Goal: Task Accomplishment & Management: Manage account settings

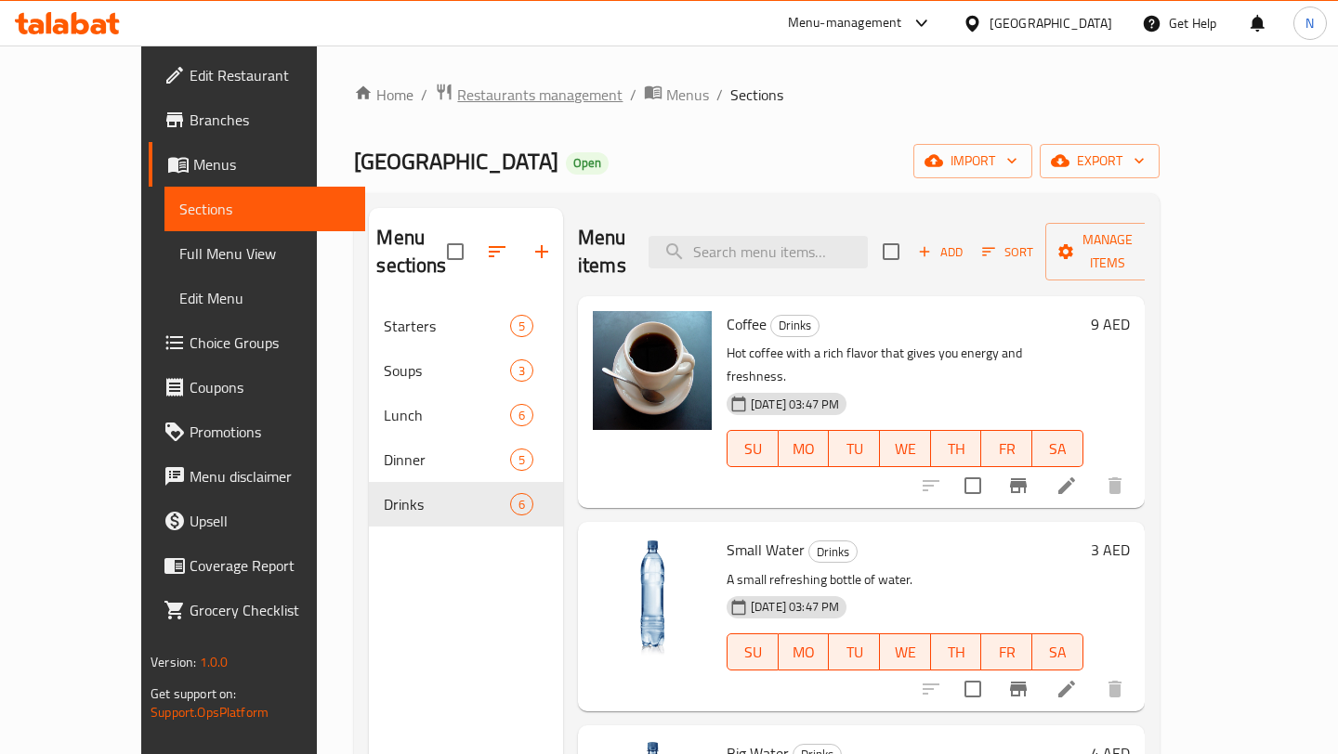
click at [469, 96] on span "Restaurants management" at bounding box center [539, 95] width 165 height 22
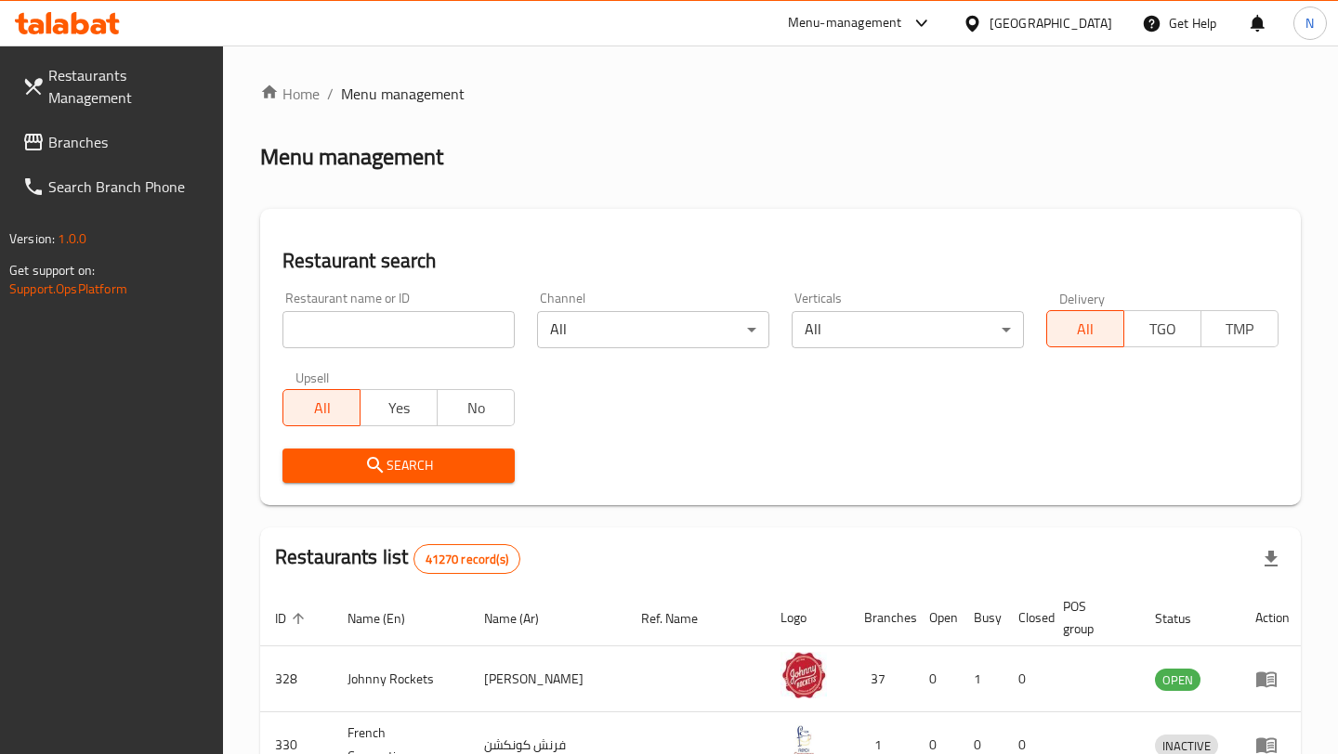
click at [356, 329] on input "search" at bounding box center [398, 329] width 232 height 37
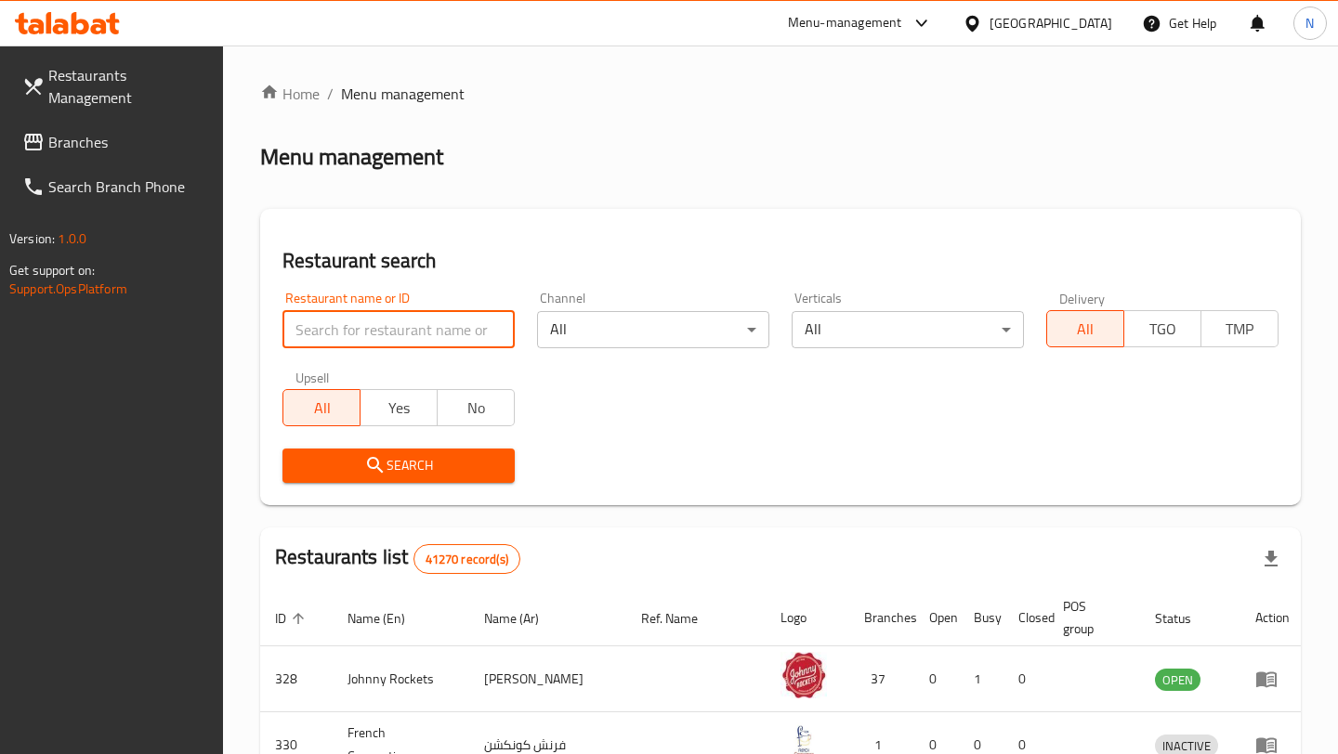
paste input "Delicieux Cafe"
type input "Delicieux Cafe"
click button "Search" at bounding box center [398, 466] width 232 height 34
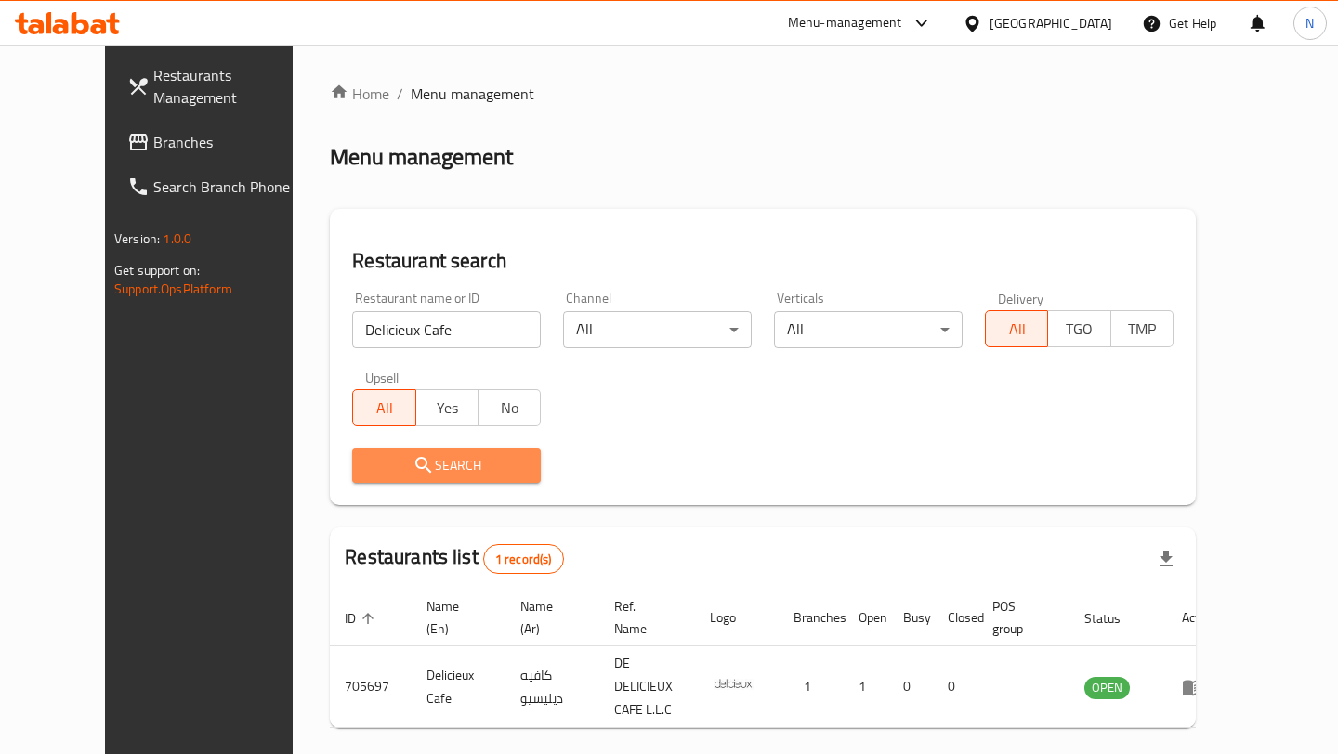
click at [456, 477] on button "Search" at bounding box center [446, 466] width 189 height 34
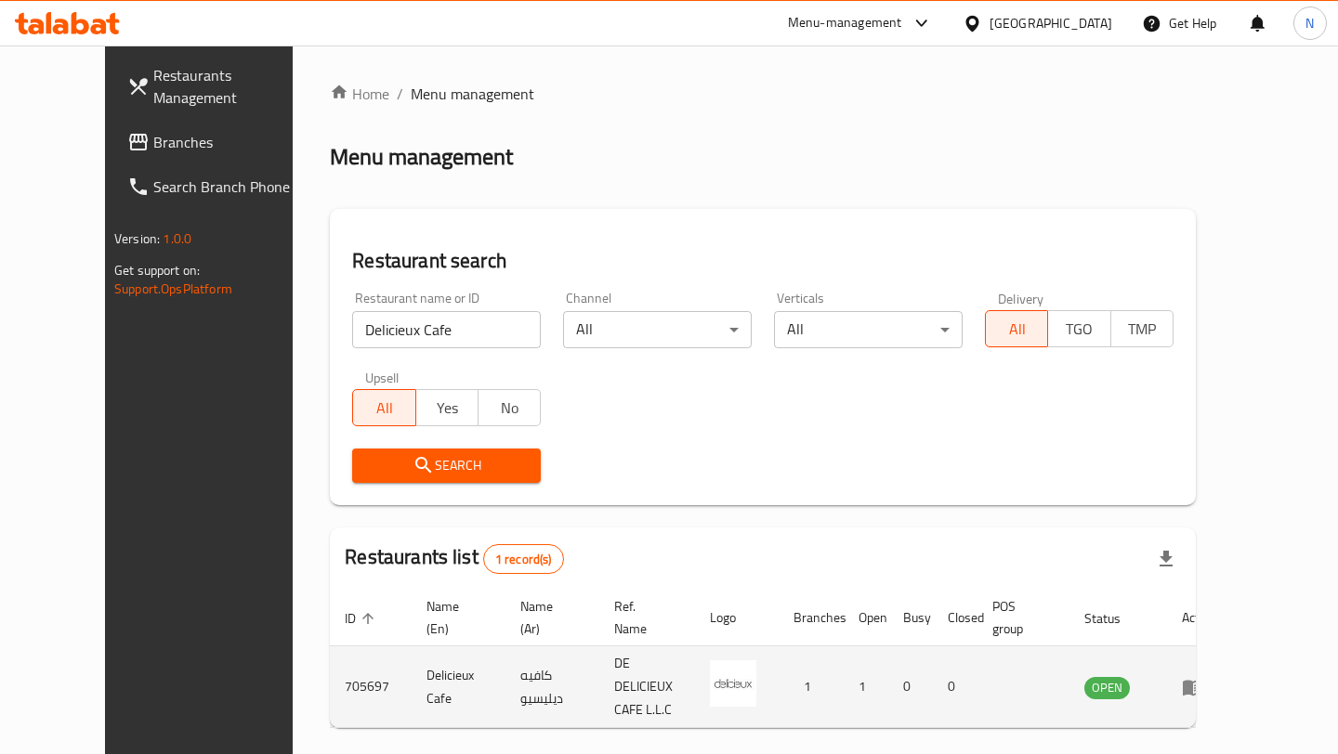
click at [1203, 681] on icon "enhanced table" at bounding box center [1192, 688] width 20 height 16
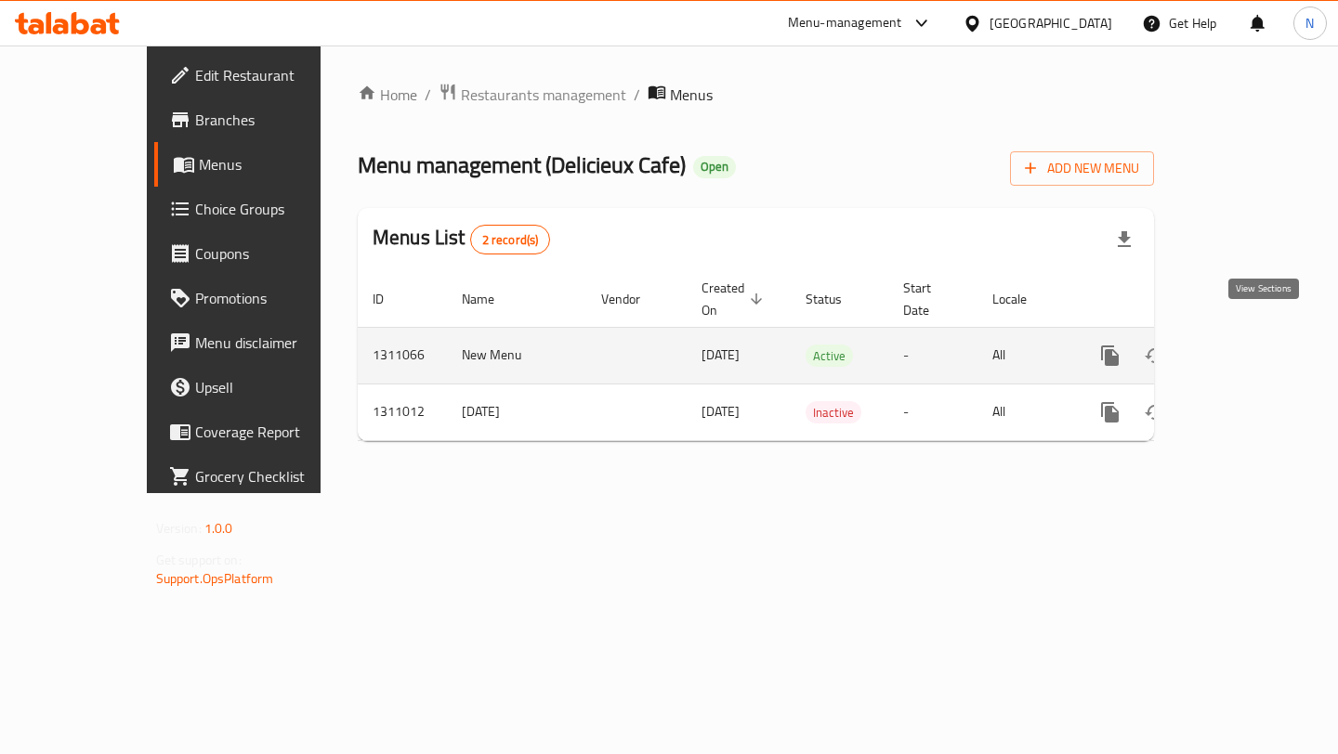
click at [1255, 345] on icon "enhanced table" at bounding box center [1244, 356] width 22 height 22
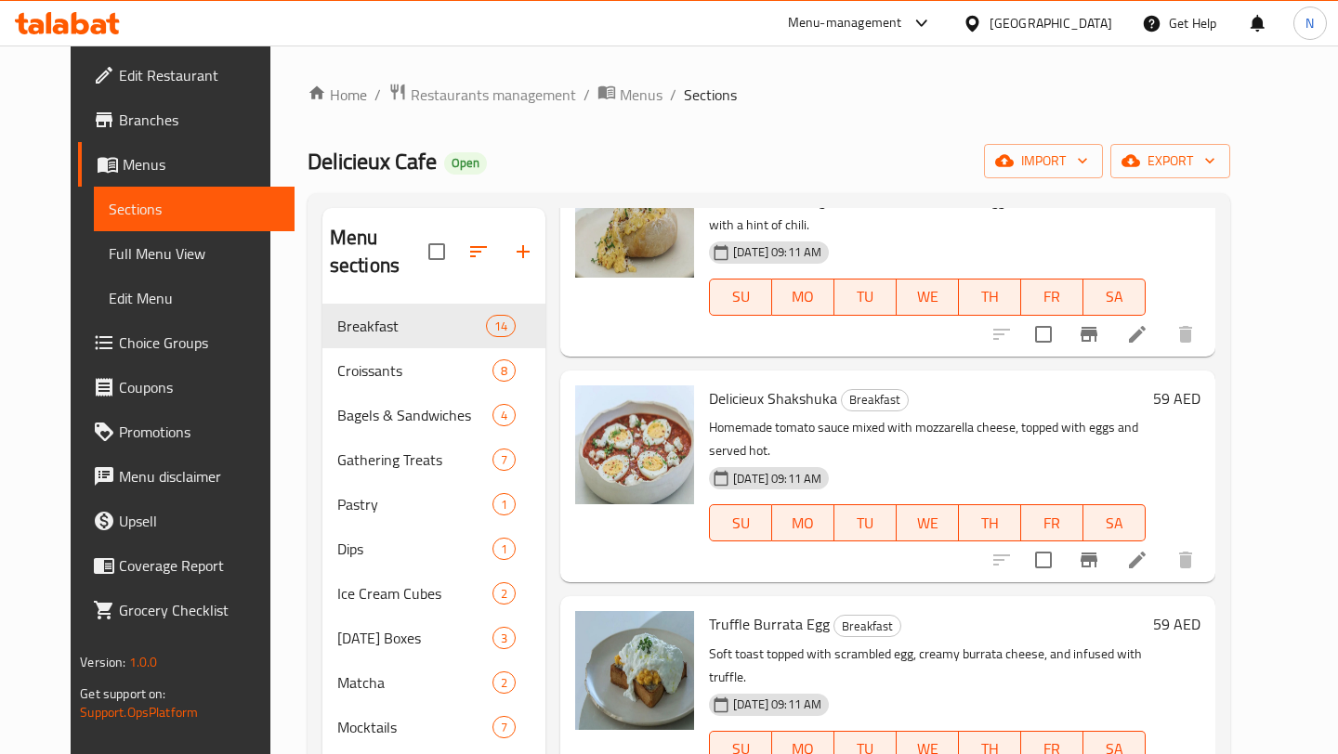
scroll to position [741, 0]
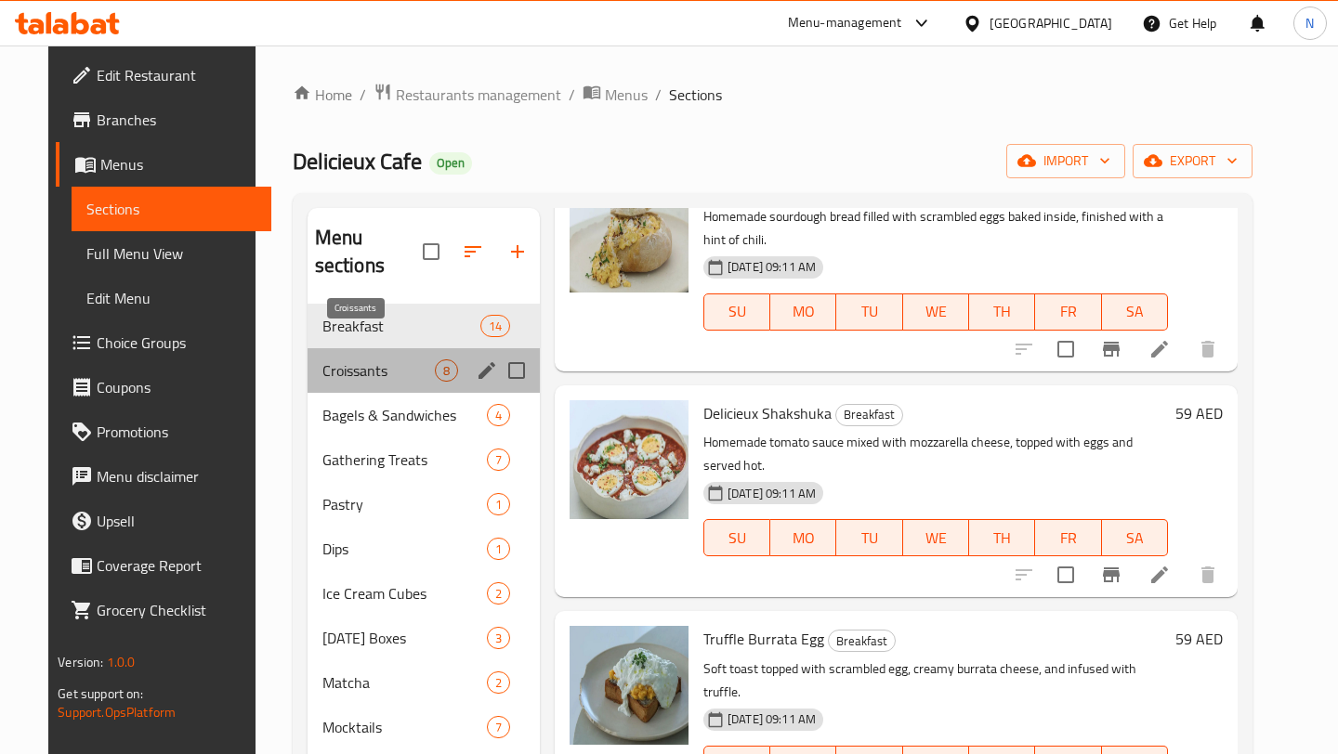
click at [387, 359] on span "Croissants" at bounding box center [378, 370] width 112 height 22
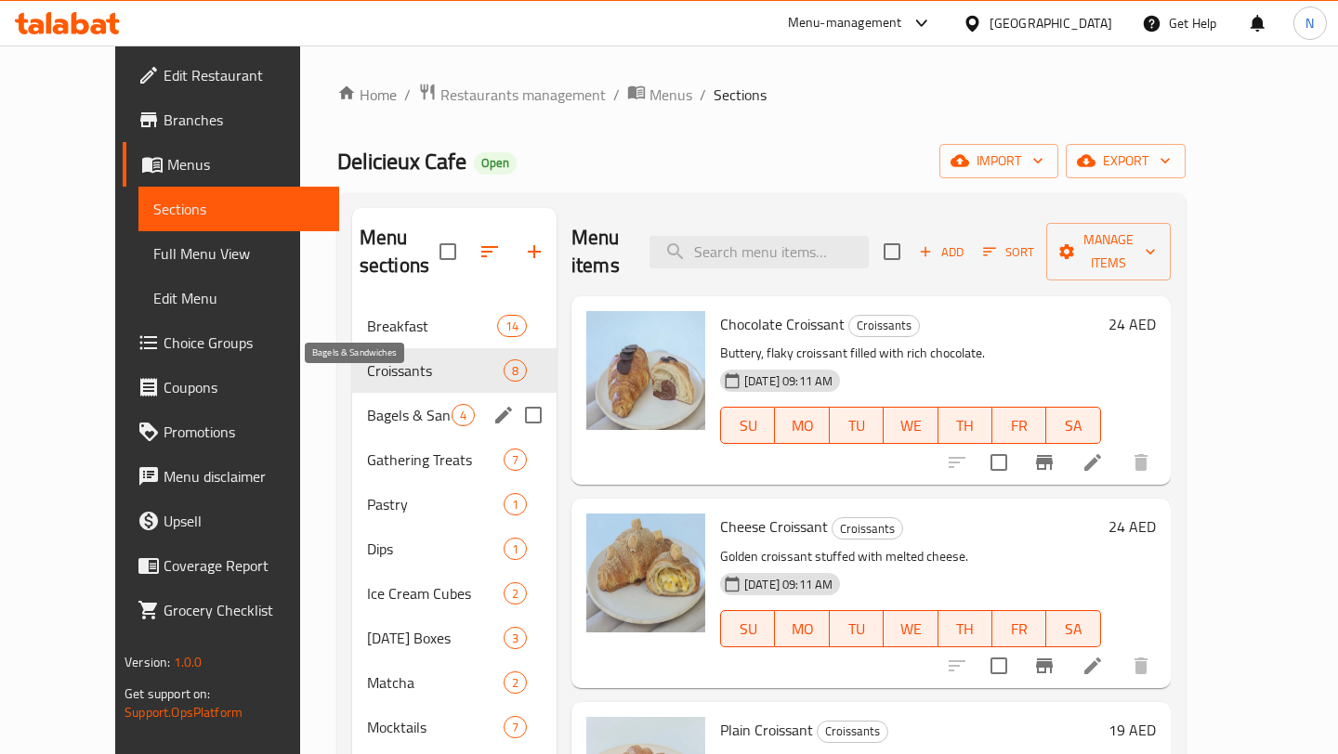
click at [367, 404] on span "Bagels & Sandwiches" at bounding box center [409, 415] width 85 height 22
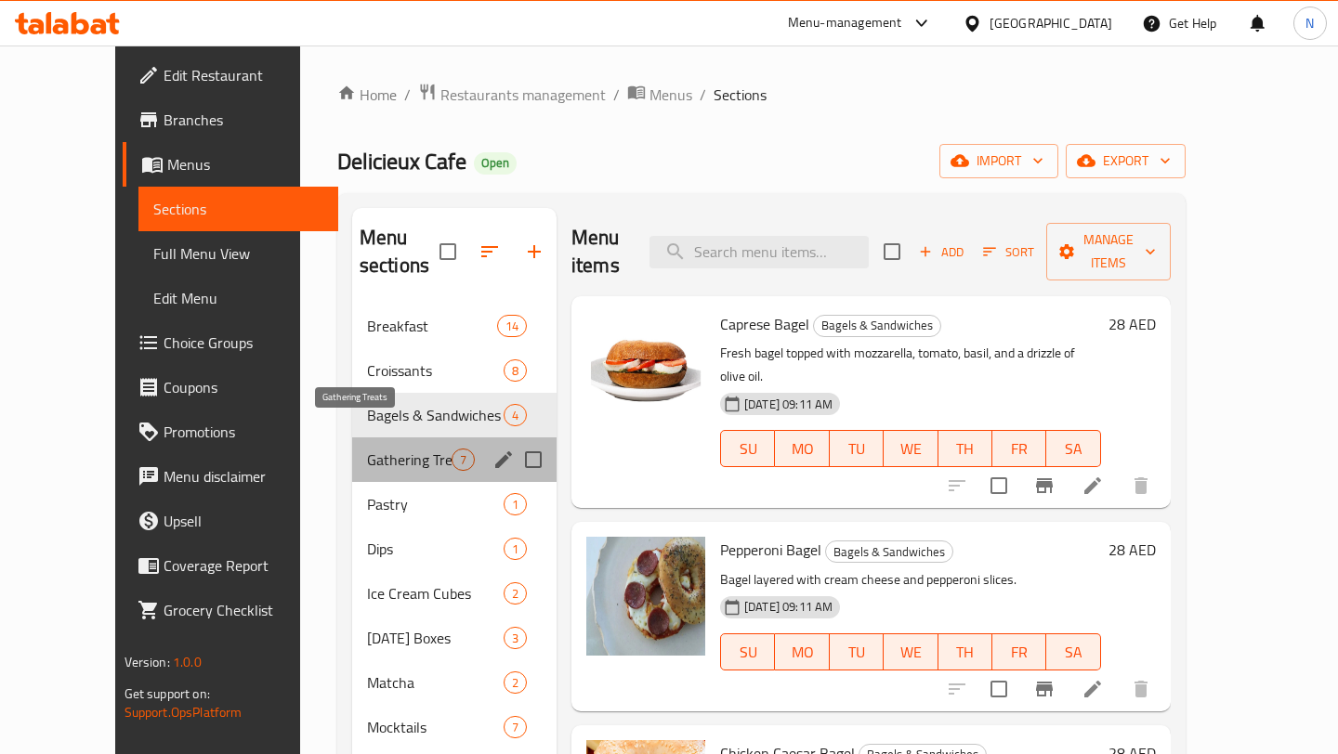
click at [393, 449] on span "Gathering Treats" at bounding box center [409, 460] width 85 height 22
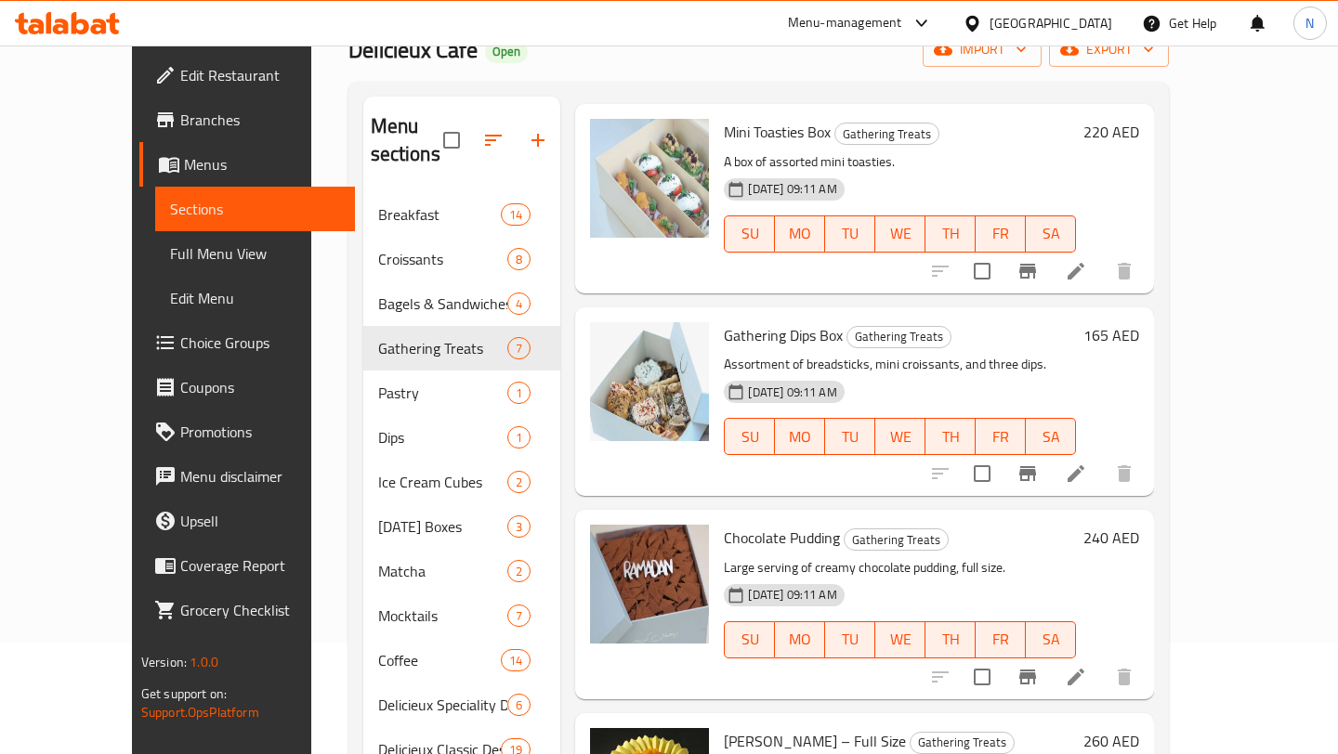
scroll to position [144, 0]
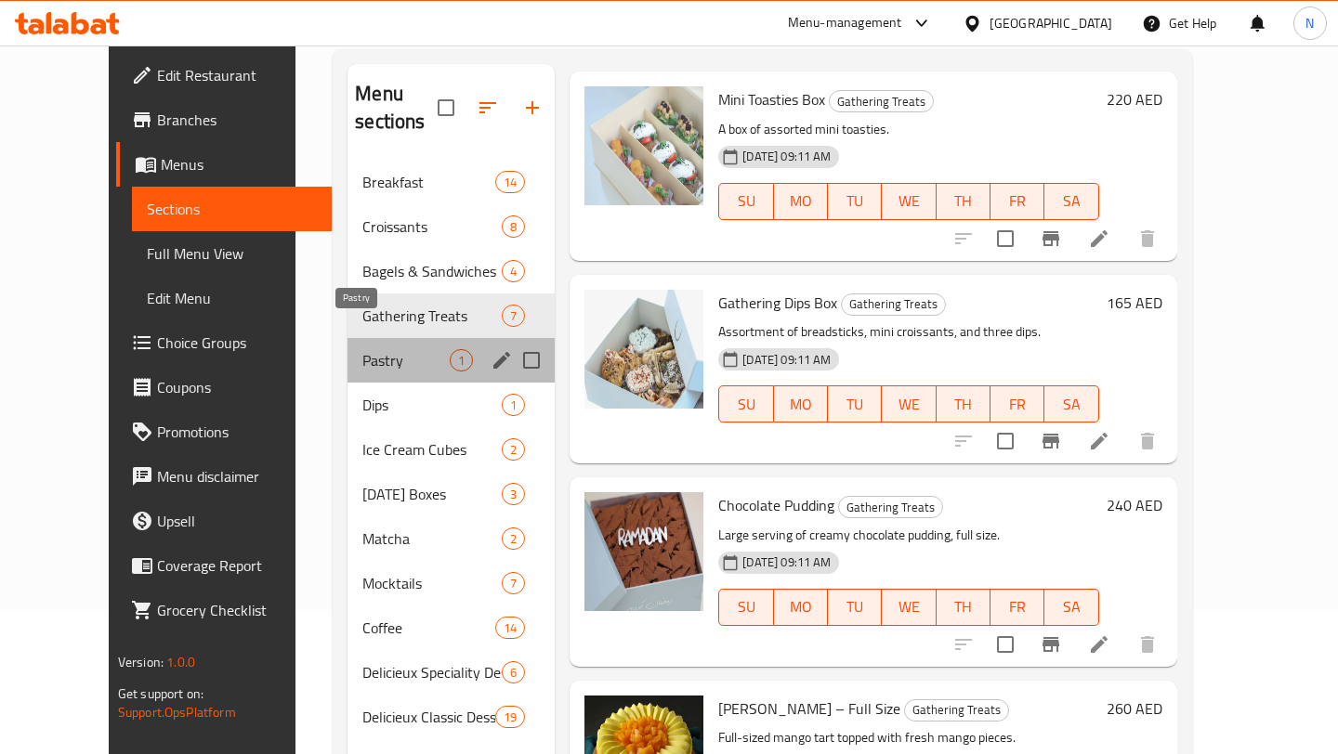
click at [362, 349] on span "Pastry" at bounding box center [405, 360] width 87 height 22
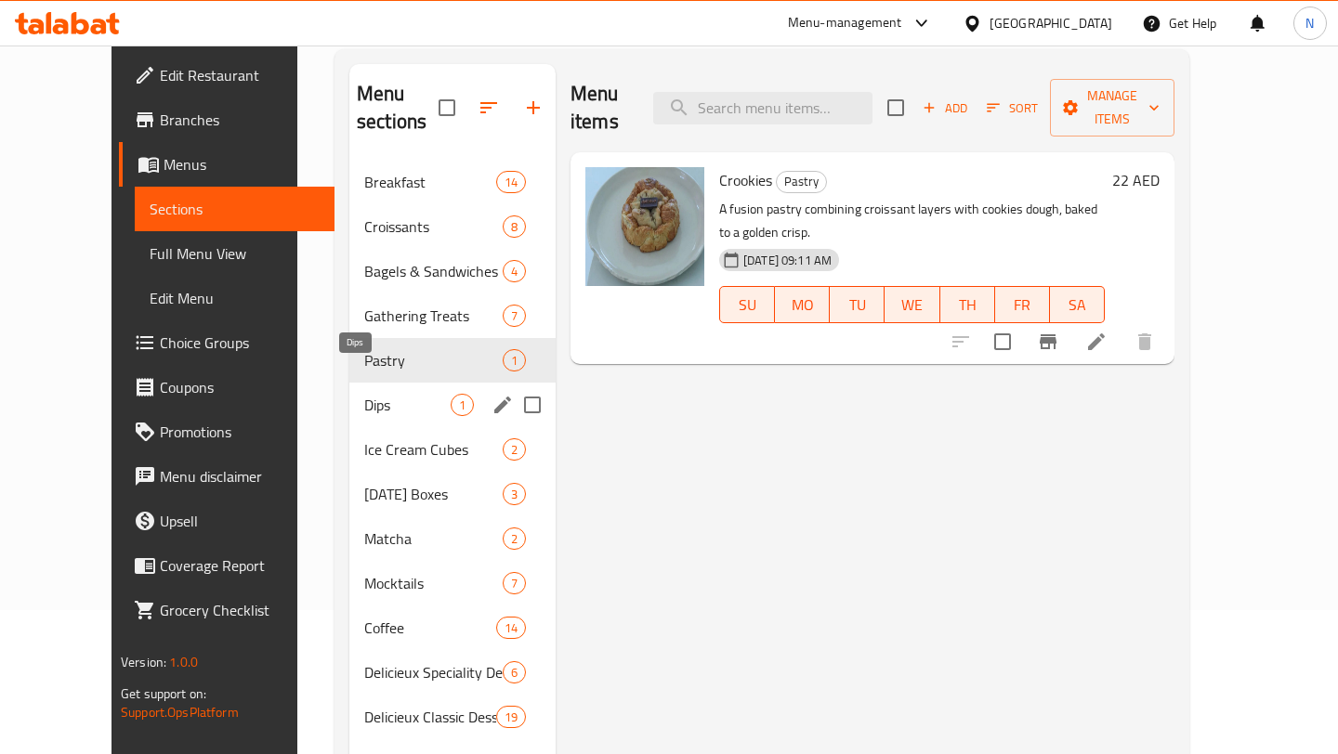
click at [364, 394] on span "Dips" at bounding box center [407, 405] width 86 height 22
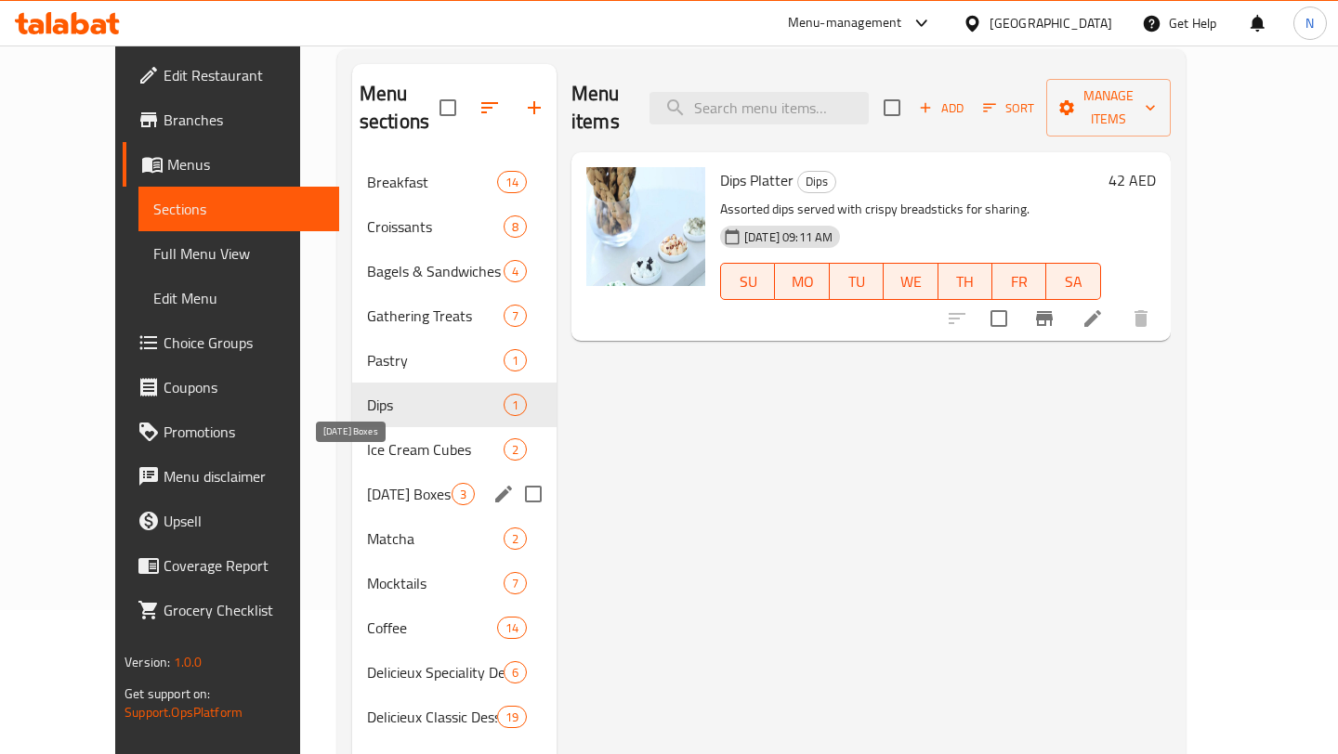
click at [367, 483] on span "[DATE] Boxes" at bounding box center [409, 494] width 85 height 22
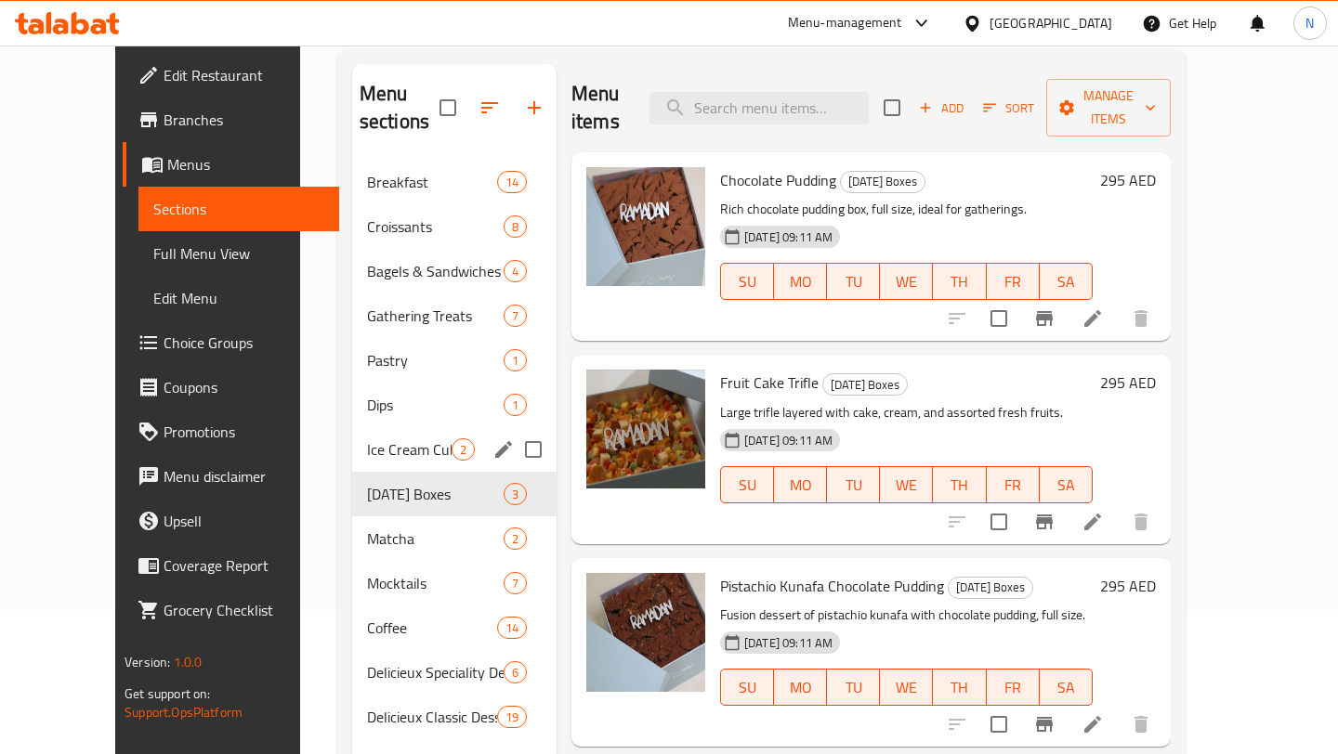
click at [352, 433] on div "Ice Cream Cubes 2" at bounding box center [454, 449] width 204 height 45
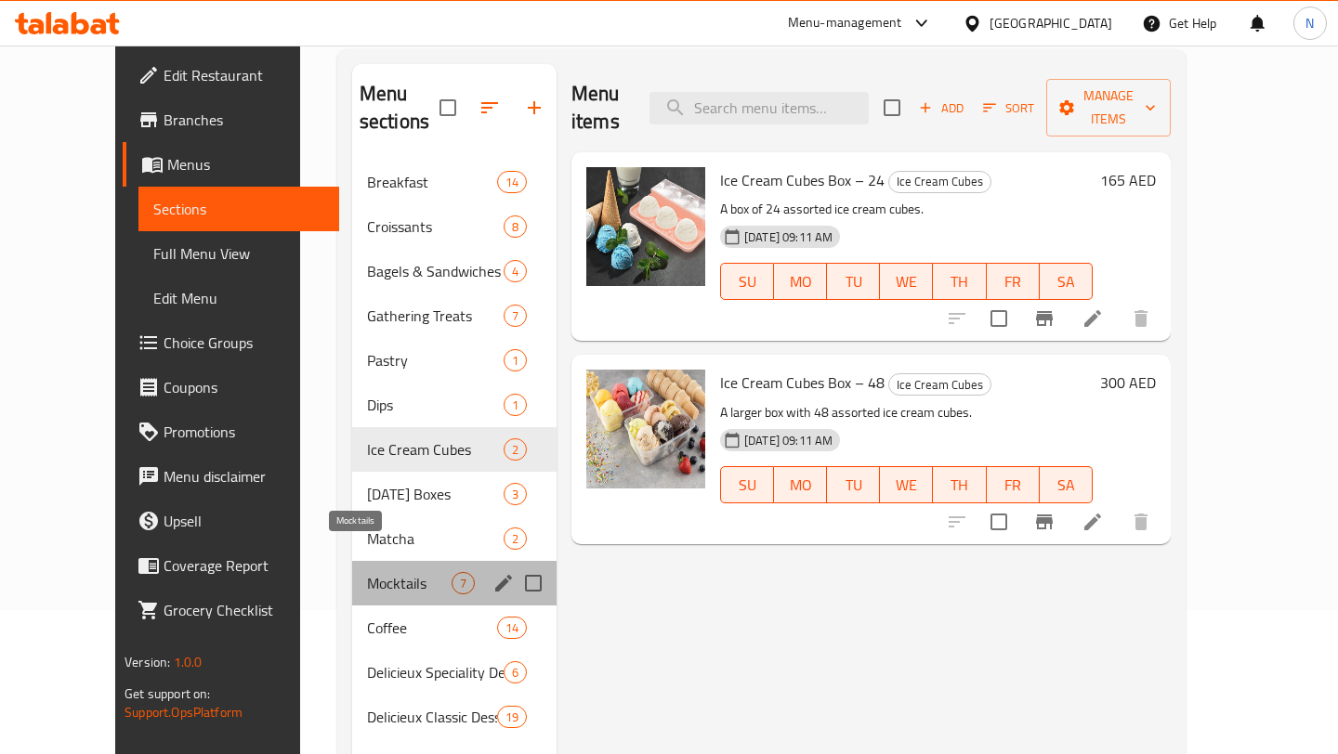
click at [367, 572] on span "Mocktails" at bounding box center [409, 583] width 85 height 22
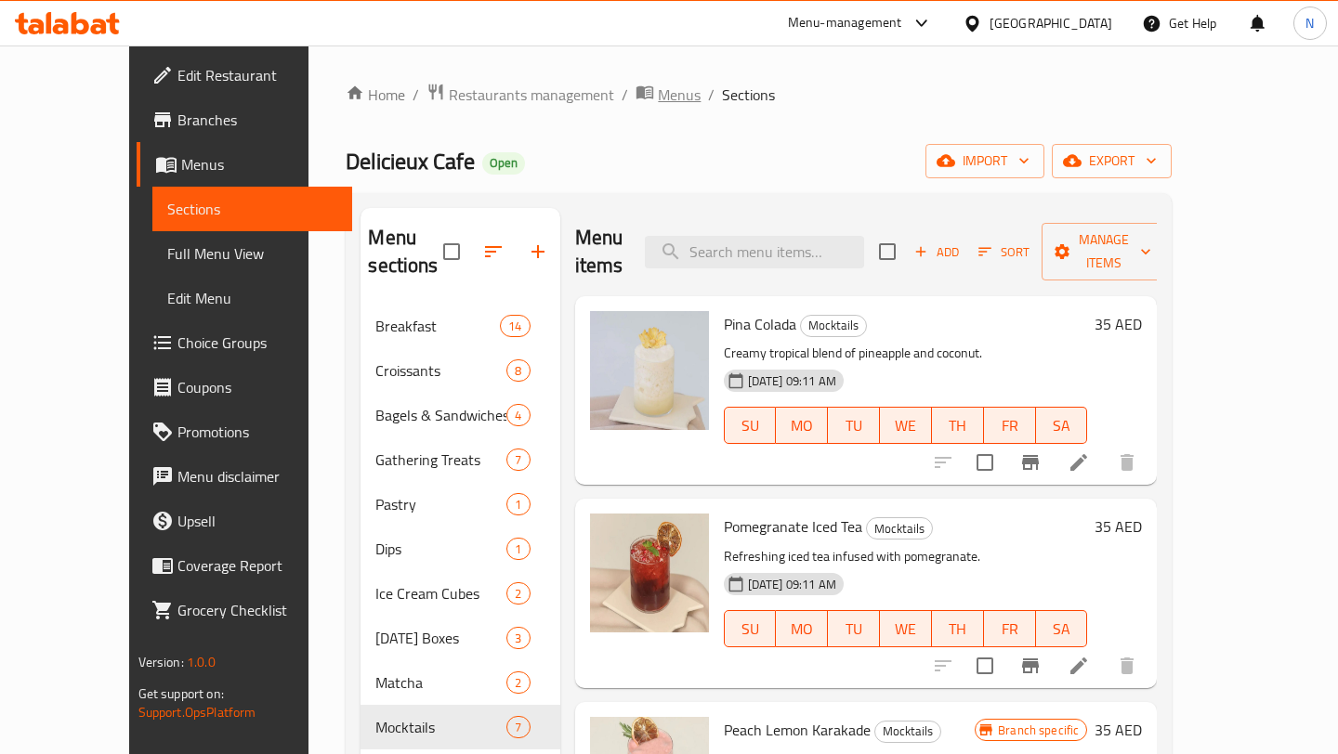
click at [658, 93] on span "Menus" at bounding box center [679, 95] width 43 height 22
